Goal: Find specific page/section: Find specific page/section

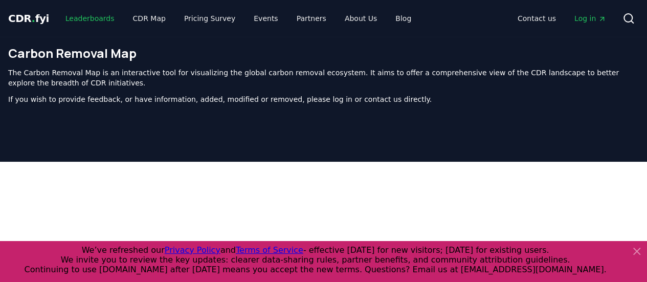
click at [86, 18] on link "Leaderboards" at bounding box center [89, 18] width 65 height 18
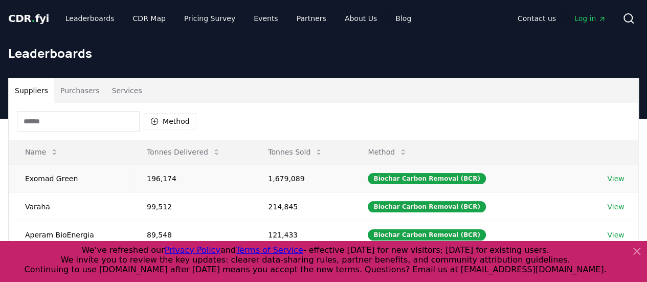
click at [616, 177] on link "View" at bounding box center [615, 178] width 17 height 10
